Goal: Task Accomplishment & Management: Complete application form

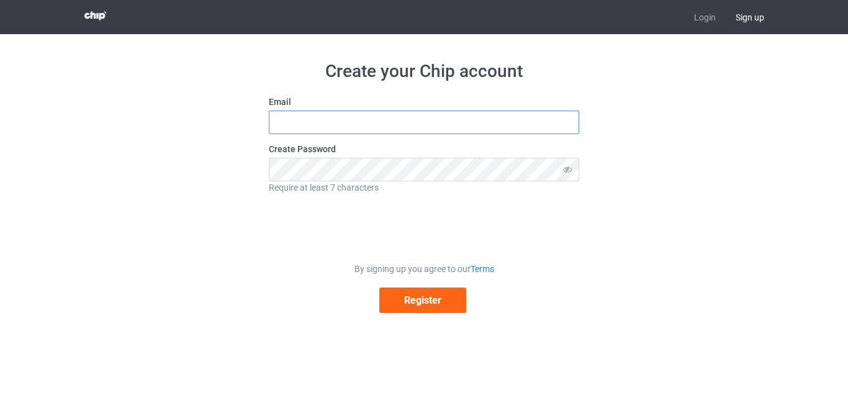
click at [354, 124] on input "text" at bounding box center [424, 122] width 310 height 24
type input "[EMAIL_ADDRESS][DOMAIN_NAME]"
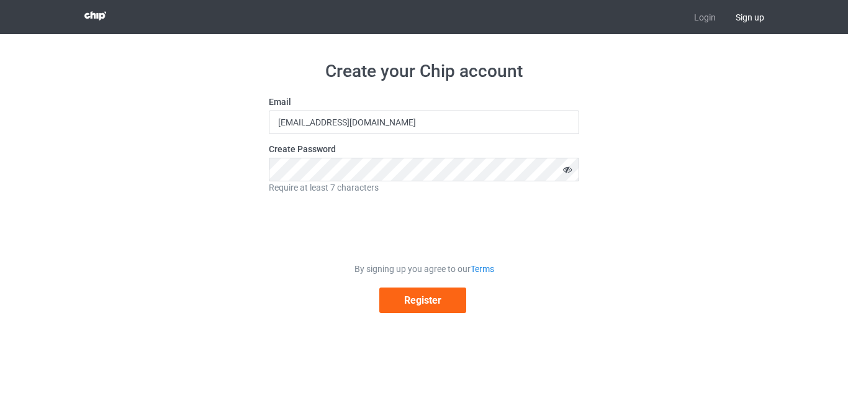
click at [567, 161] on icon at bounding box center [567, 170] width 23 height 24
click at [567, 163] on icon at bounding box center [567, 170] width 23 height 24
click at [420, 305] on button "Register" at bounding box center [422, 299] width 87 height 25
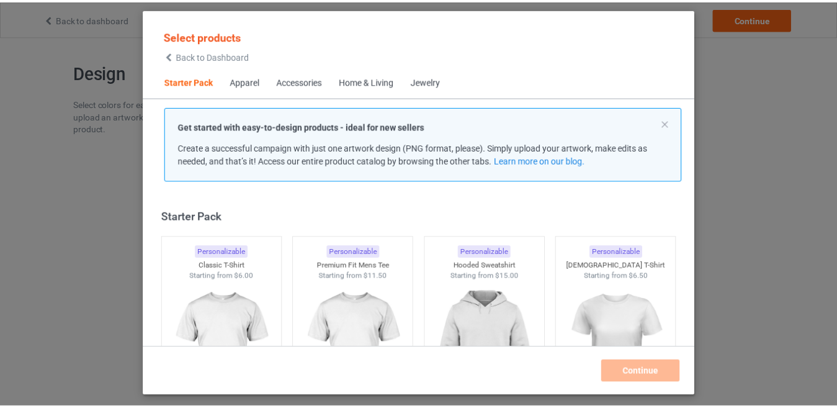
scroll to position [50, 0]
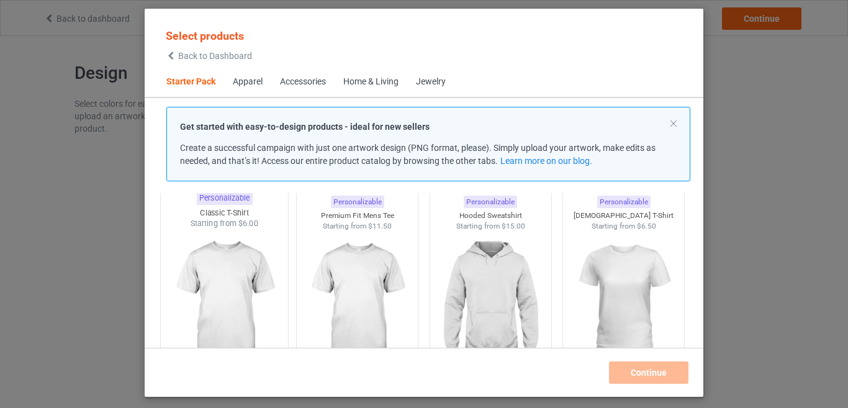
click at [254, 264] on img at bounding box center [224, 302] width 117 height 146
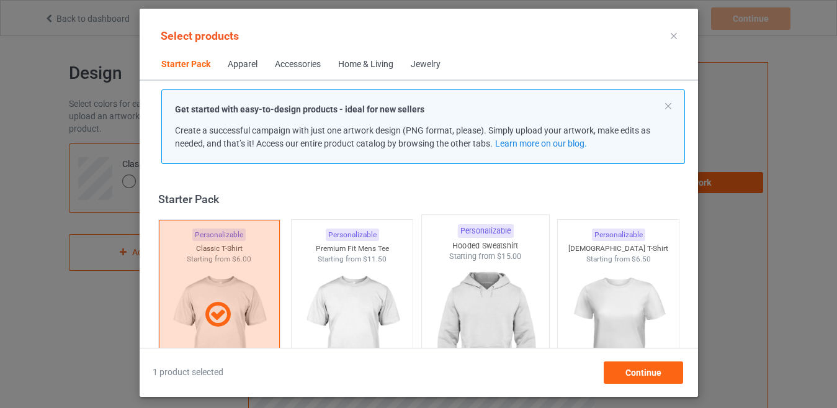
click at [523, 281] on img at bounding box center [485, 335] width 117 height 146
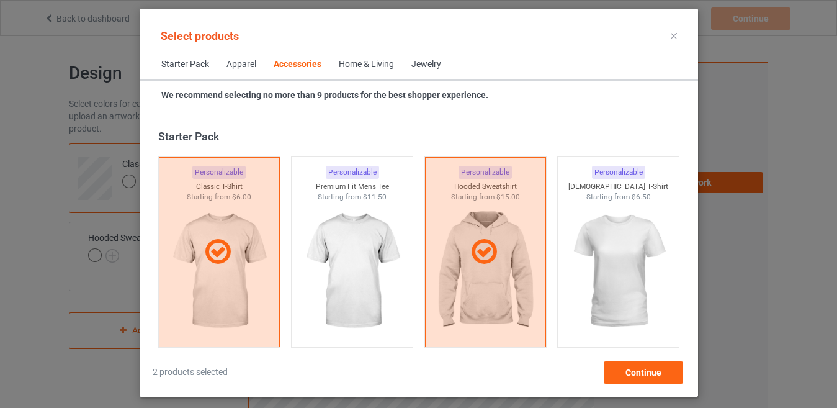
scroll to position [3678, 0]
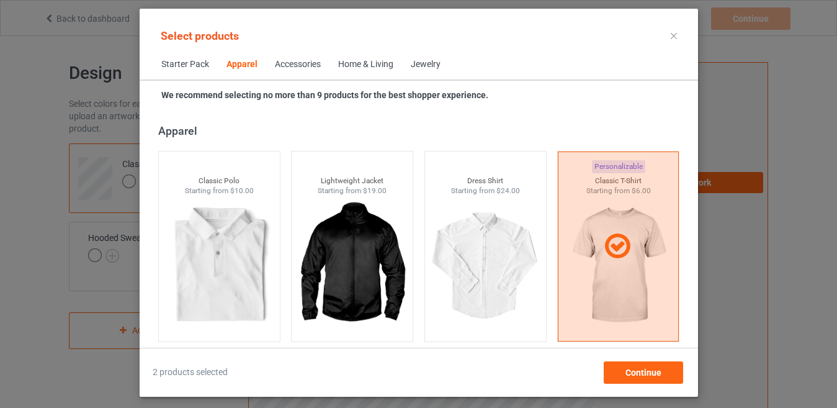
scroll to position [483, 0]
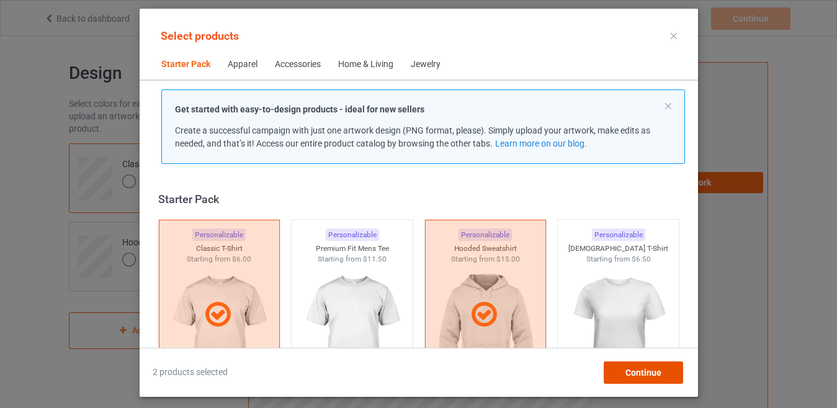
click at [640, 368] on span "Continue" at bounding box center [643, 372] width 36 height 10
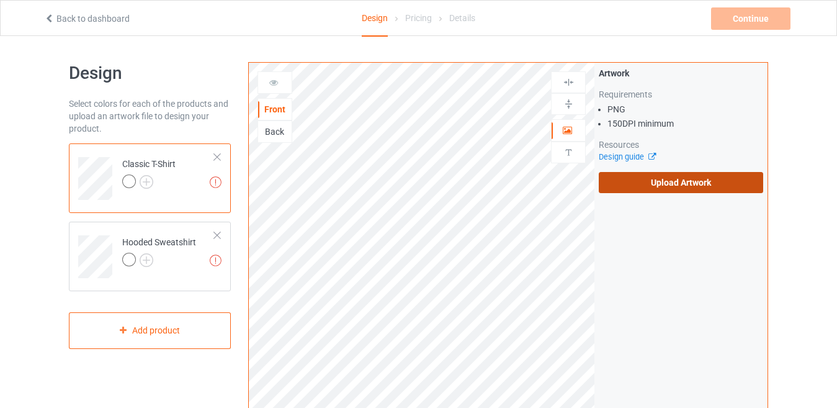
click at [656, 179] on label "Upload Artwork" at bounding box center [681, 182] width 164 height 21
click at [0, 0] on input "Upload Artwork" at bounding box center [0, 0] width 0 height 0
